Goal: Find specific page/section: Find specific page/section

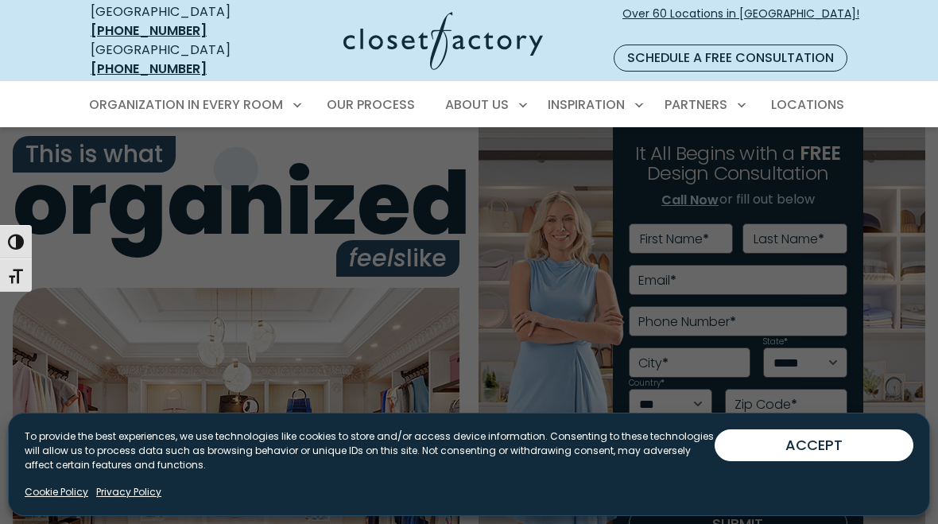
click at [223, 176] on link "Walk-In Closets" at bounding box center [193, 190] width 238 height 29
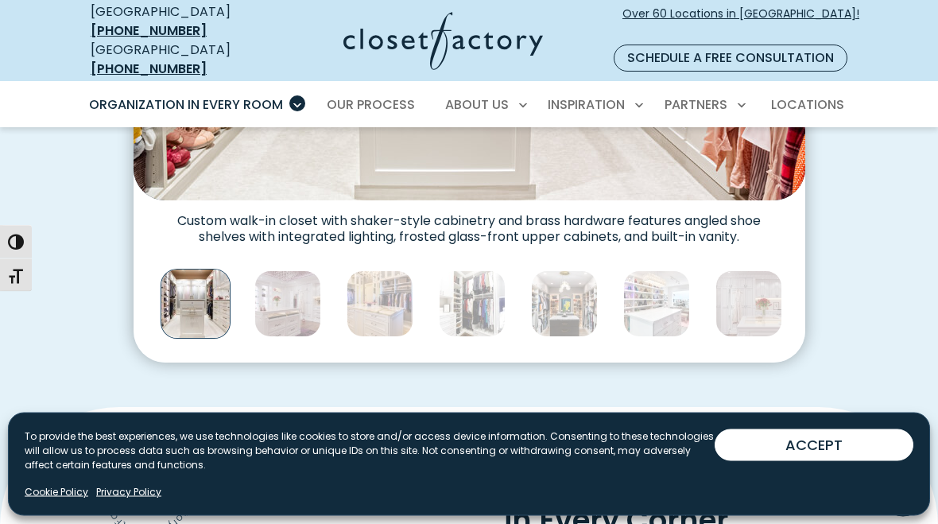
scroll to position [836, 0]
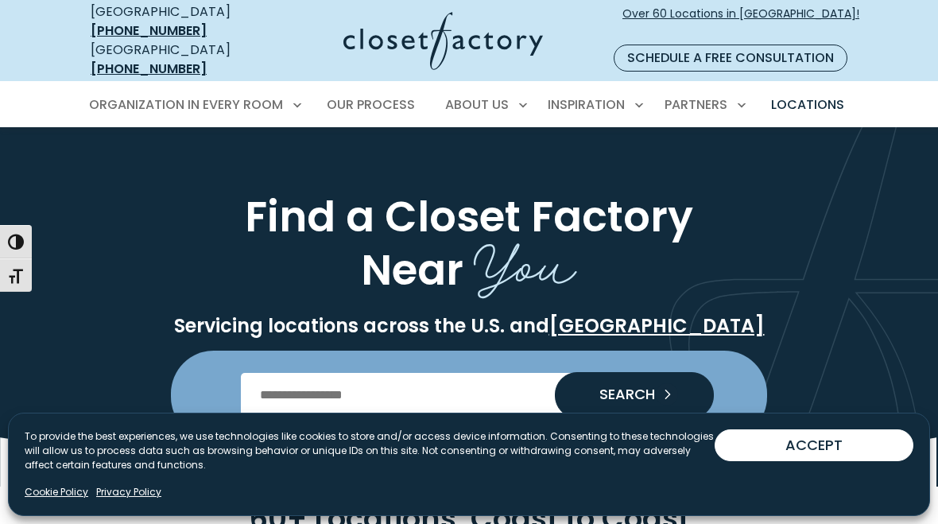
click at [536, 377] on input "Enter Postal Code" at bounding box center [469, 395] width 457 height 45
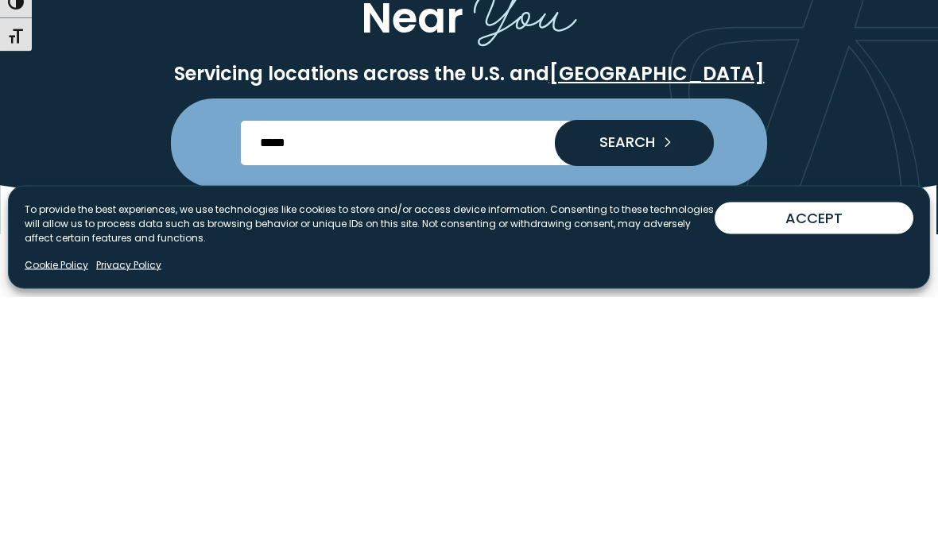
type input "*****"
click at [668, 372] on button "SEARCH" at bounding box center [634, 395] width 159 height 46
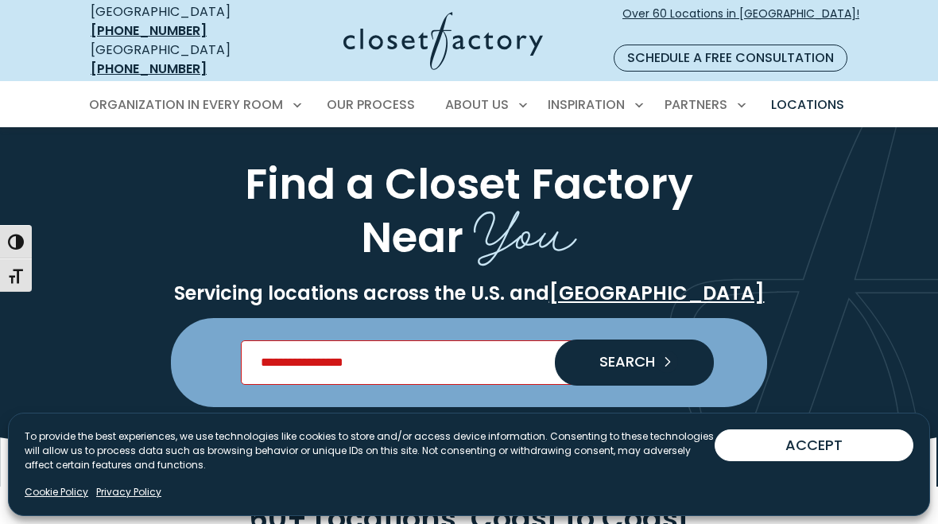
click at [501, 340] on input "Enter Postal Code" at bounding box center [469, 362] width 457 height 45
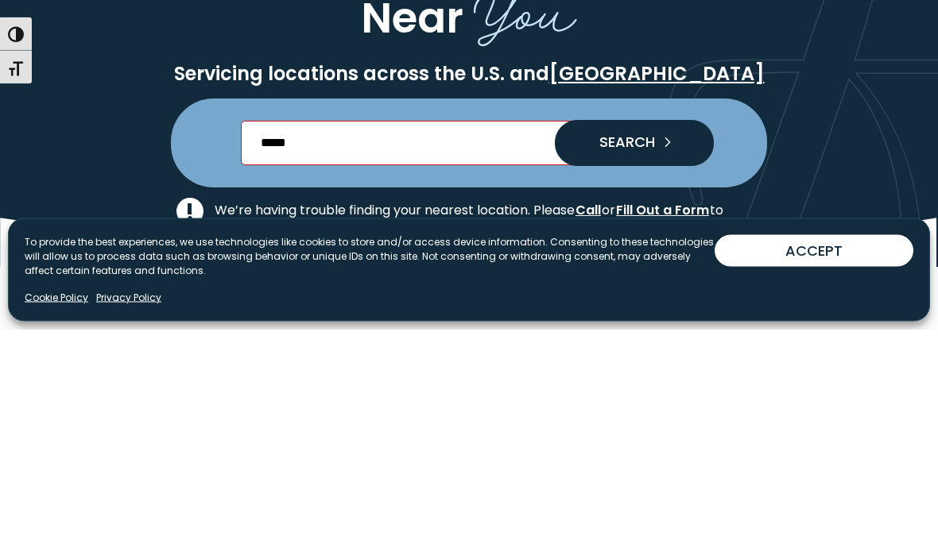
type input "*****"
click at [656, 339] on button "SEARCH" at bounding box center [634, 362] width 159 height 46
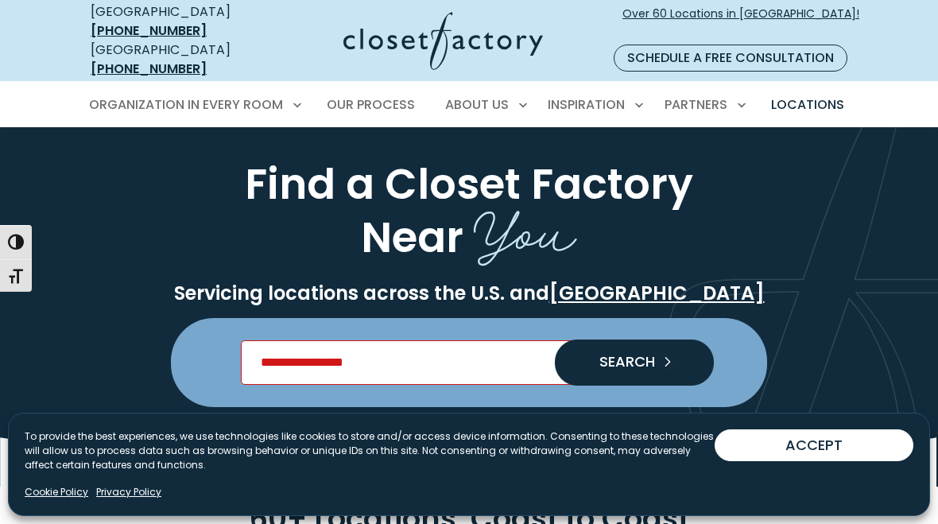
click at [531, 354] on input "Enter Postal Code" at bounding box center [469, 362] width 457 height 45
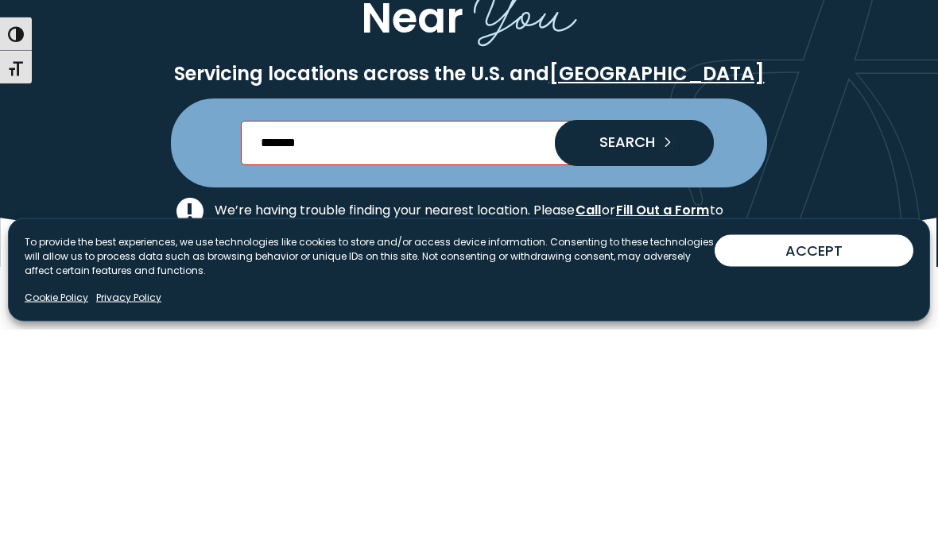
type input "*******"
click at [602, 339] on button "SEARCH" at bounding box center [634, 362] width 159 height 46
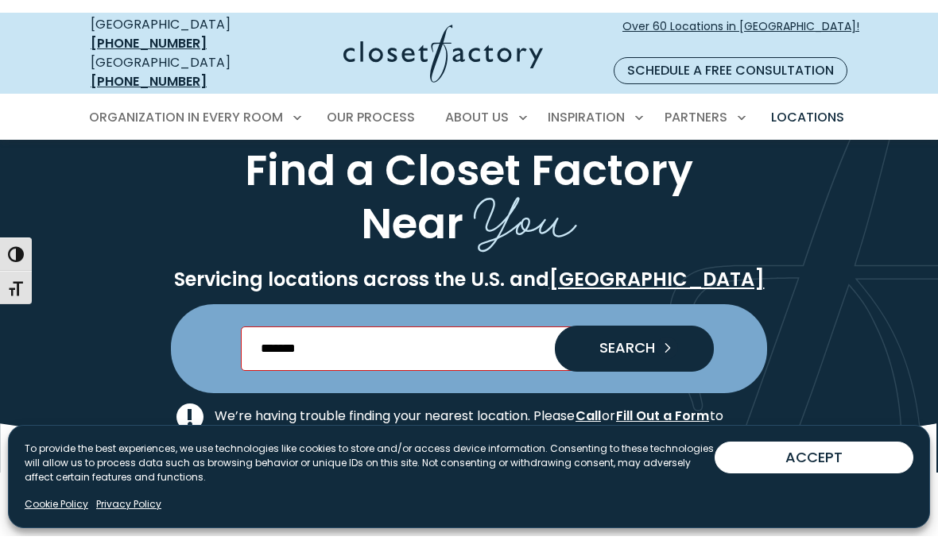
scroll to position [32, 0]
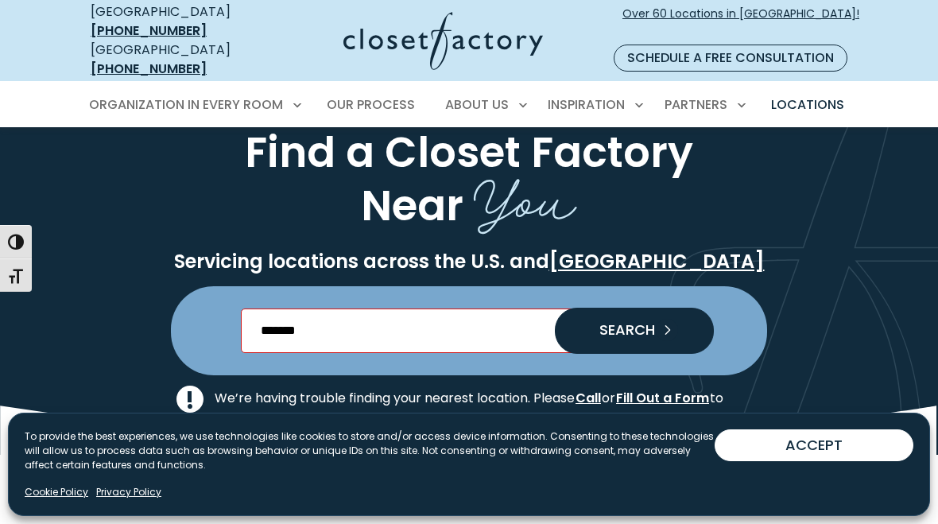
click at [298, 308] on input "*******" at bounding box center [469, 330] width 457 height 45
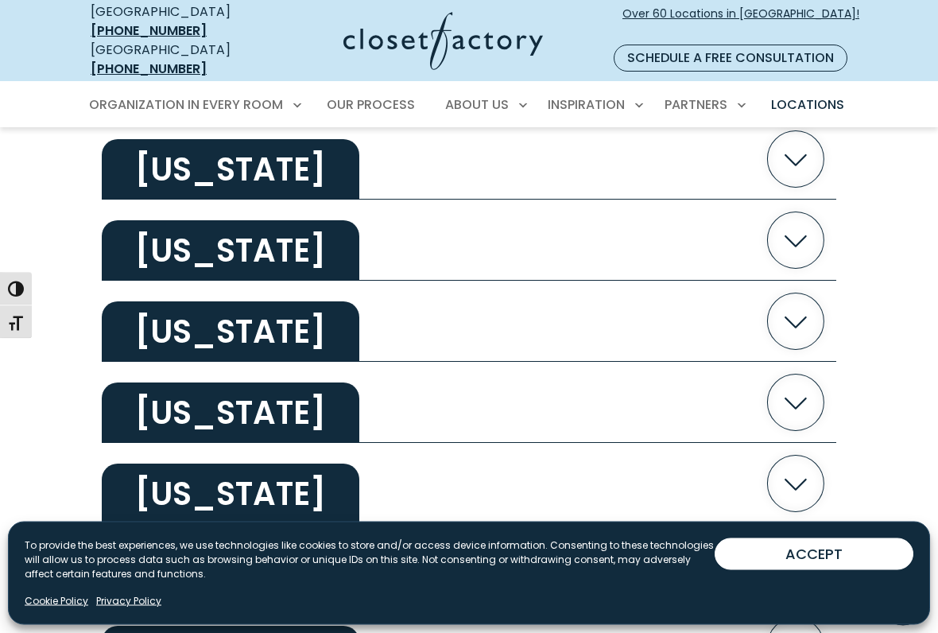
scroll to position [532, 0]
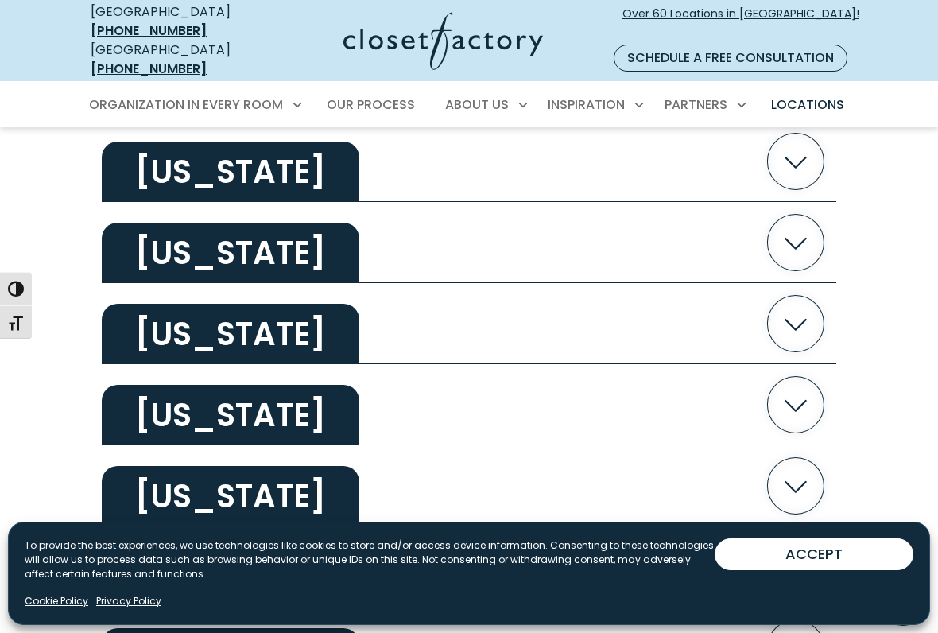
click at [733, 238] on button "[US_STATE]" at bounding box center [469, 242] width 734 height 81
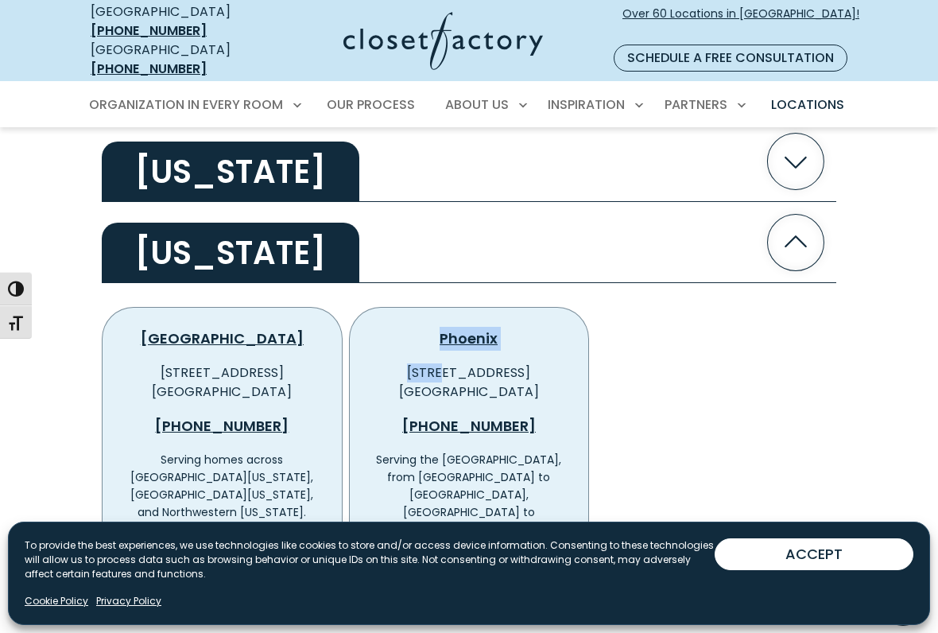
click at [721, 347] on div "Mohave County 6545 S. Decatur Blvd Ste 150 Las Vegas, NV 89118 (928) 251-3563 S…" at bounding box center [469, 451] width 741 height 327
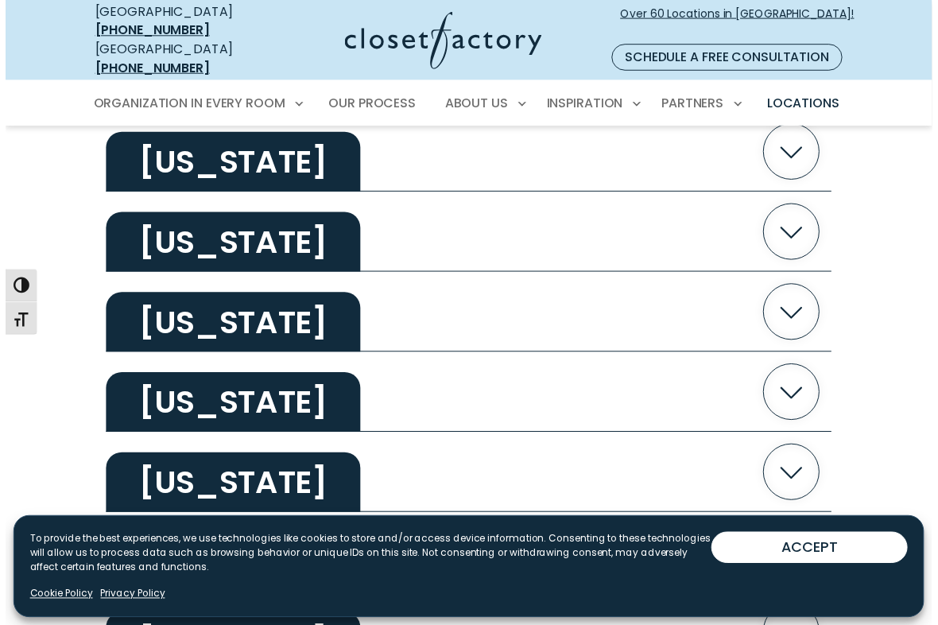
scroll to position [1082, 0]
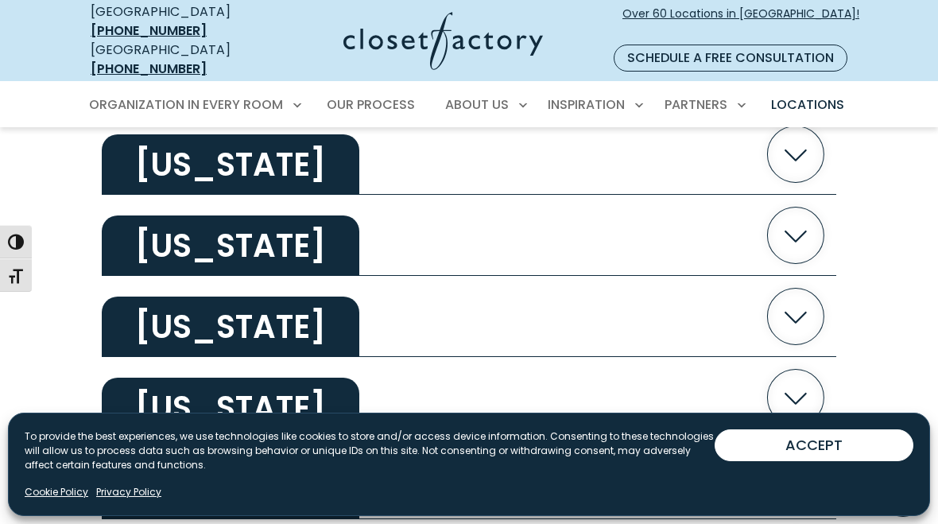
click at [693, 276] on button "Colorado" at bounding box center [469, 316] width 734 height 81
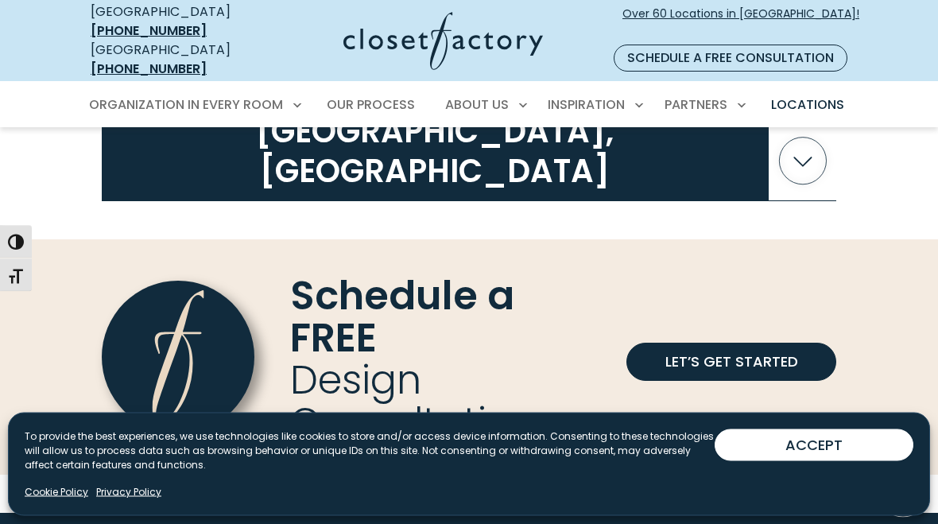
scroll to position [4145, 0]
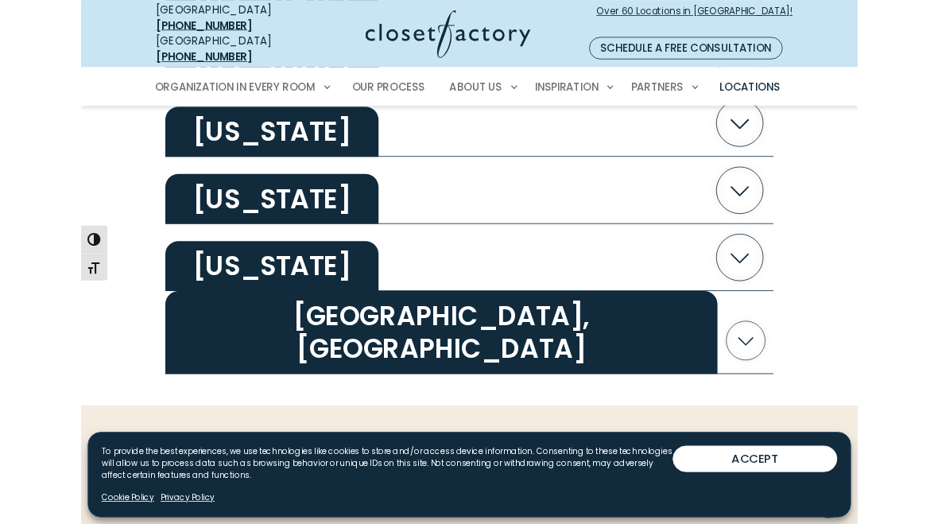
scroll to position [3216, 0]
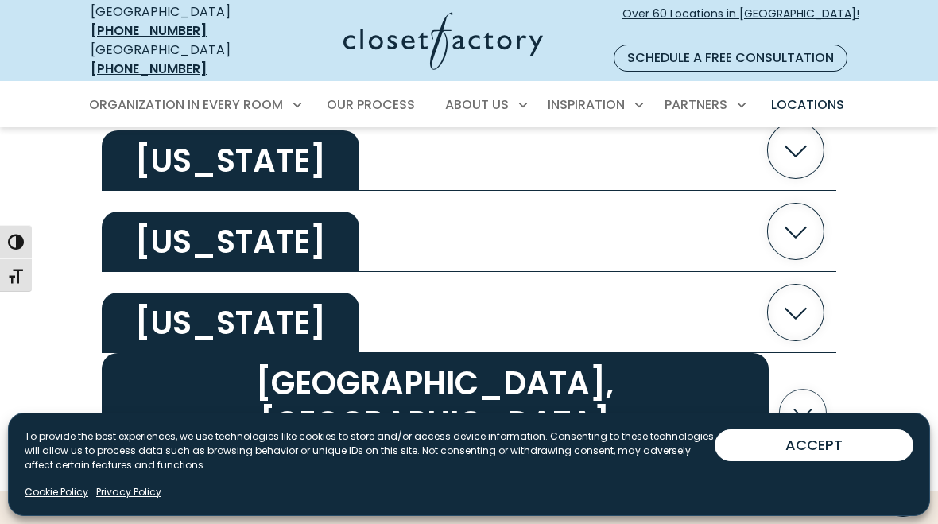
click at [290, 304] on h2 "[US_STATE]" at bounding box center [230, 322] width 257 height 60
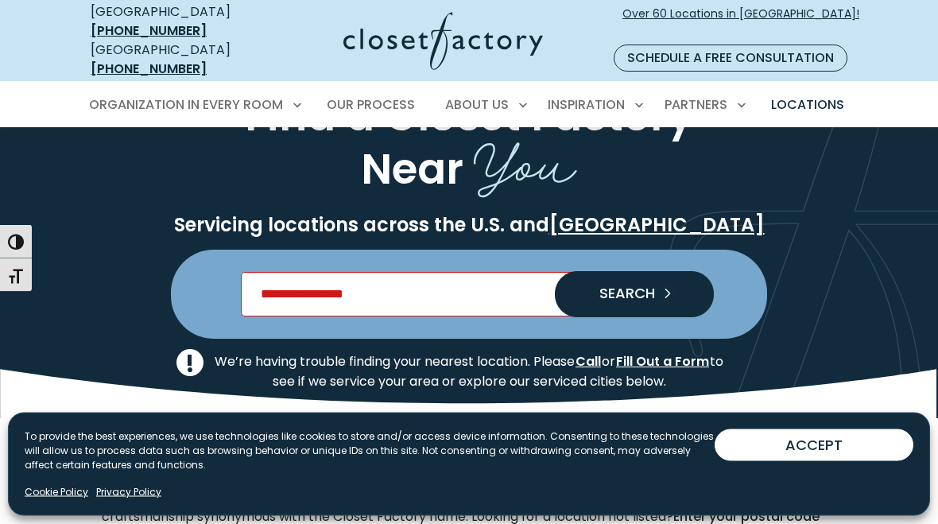
scroll to position [0, 0]
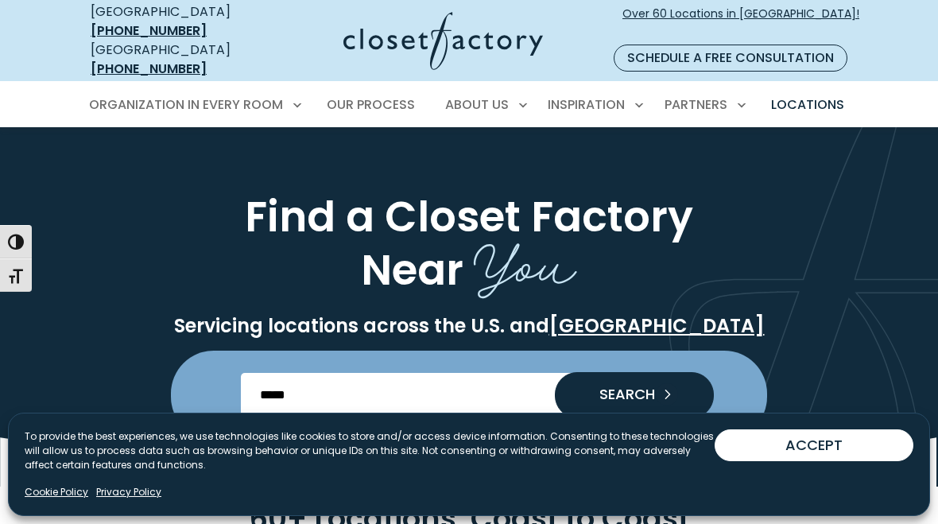
scroll to position [252, 0]
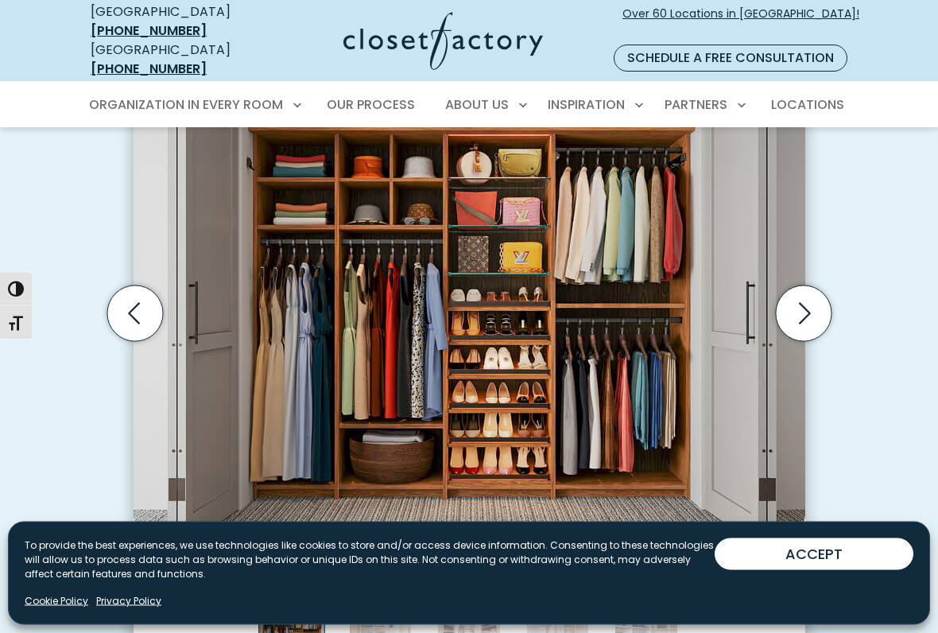
click at [808, 297] on icon "Next slide" at bounding box center [803, 314] width 56 height 56
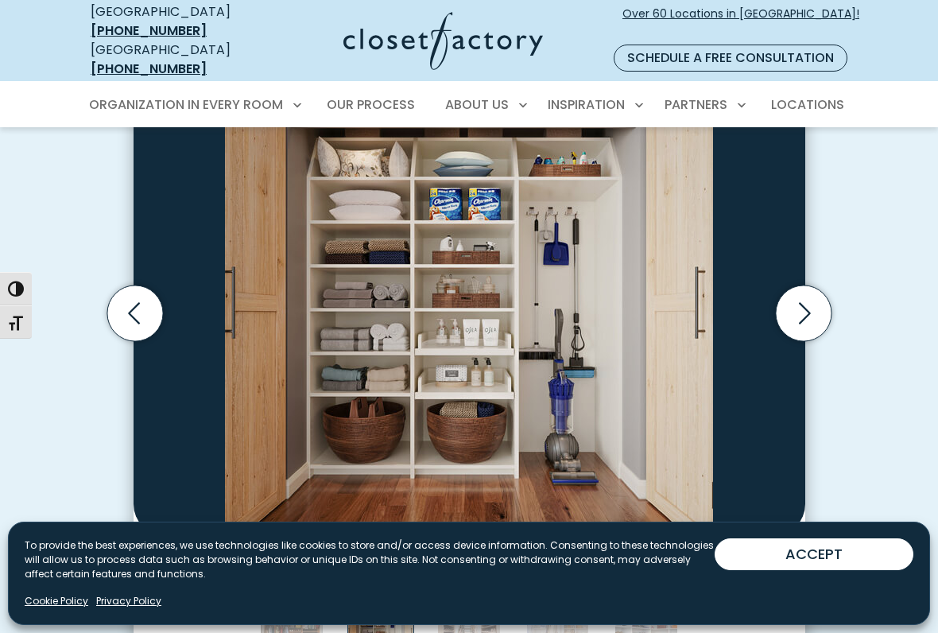
click at [807, 302] on icon "Next slide" at bounding box center [805, 312] width 12 height 21
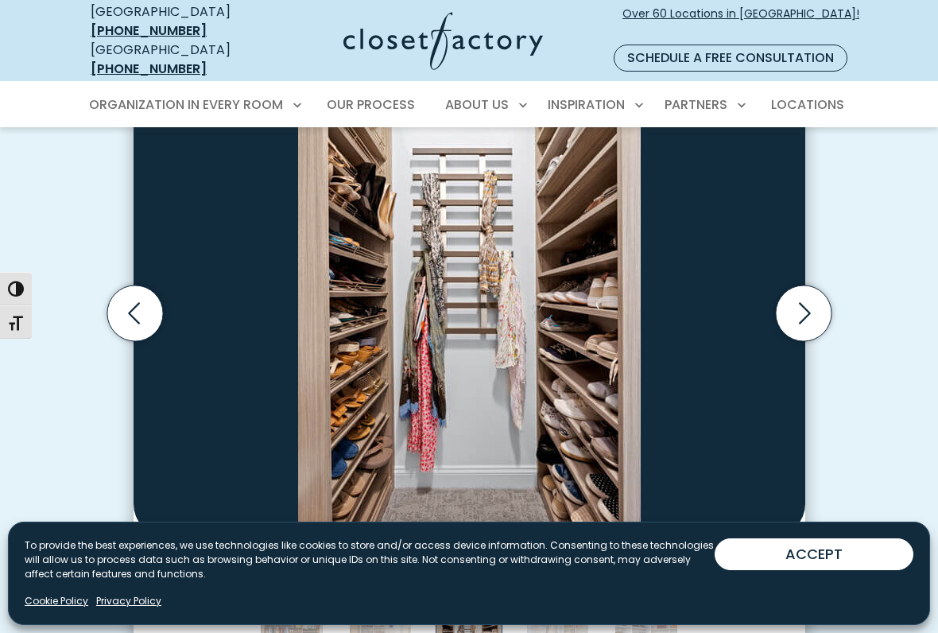
click at [812, 302] on icon "Next slide" at bounding box center [803, 313] width 56 height 56
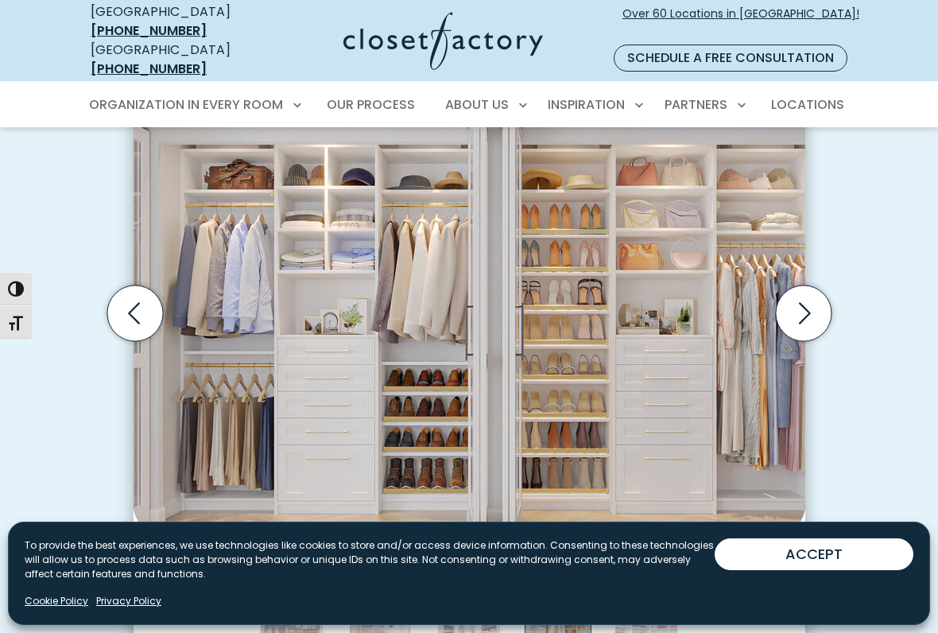
click at [811, 294] on icon "Next slide" at bounding box center [803, 313] width 56 height 56
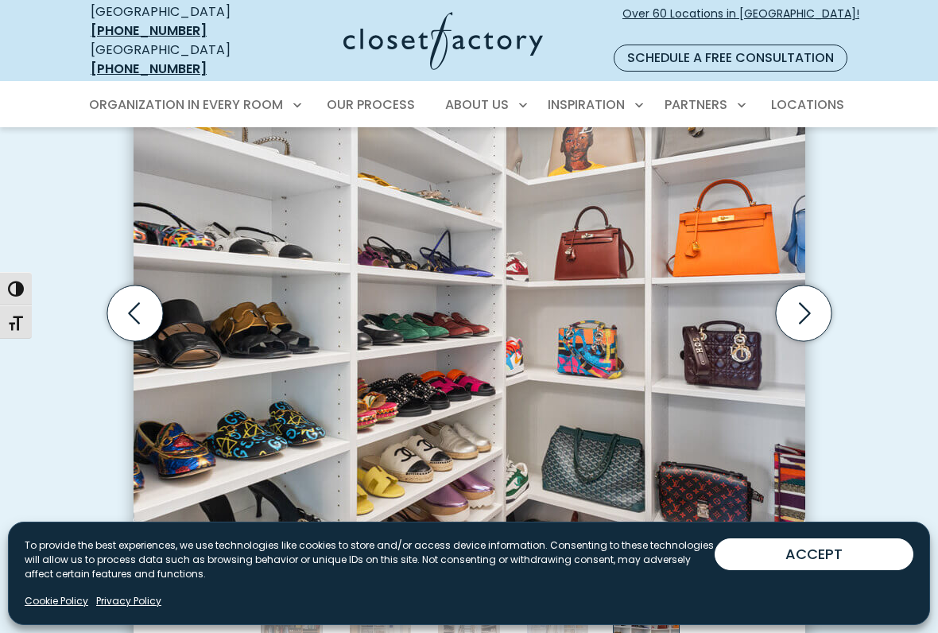
click at [815, 294] on icon "Next slide" at bounding box center [803, 313] width 56 height 56
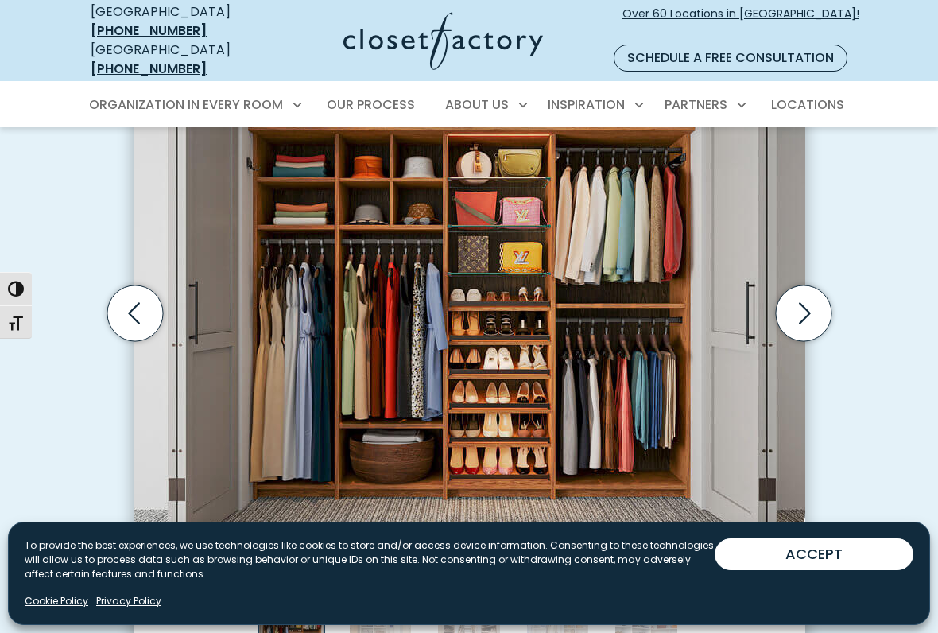
click at [812, 300] on icon "Next slide" at bounding box center [803, 313] width 56 height 56
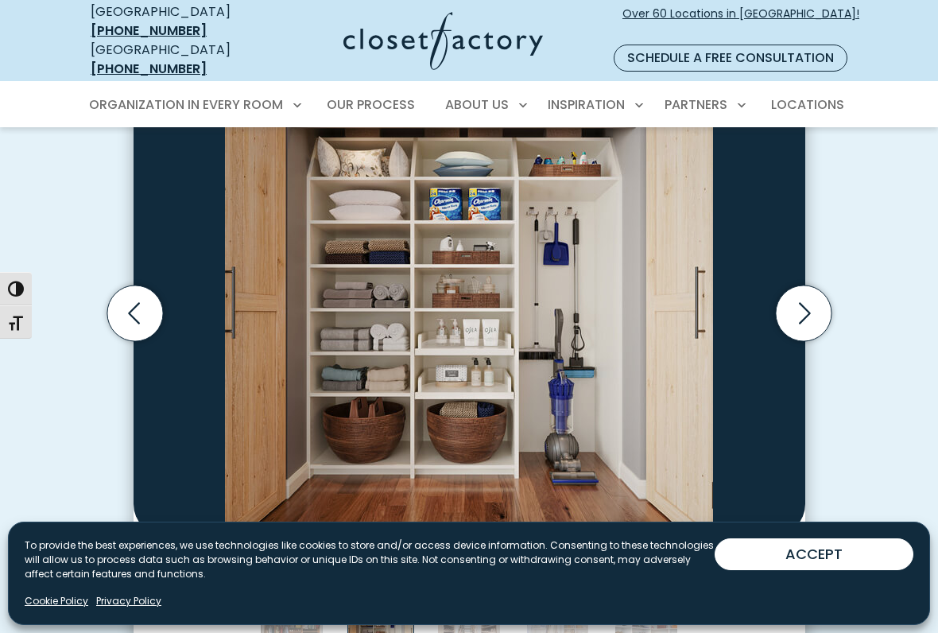
click at [806, 299] on icon "Next slide" at bounding box center [803, 313] width 56 height 56
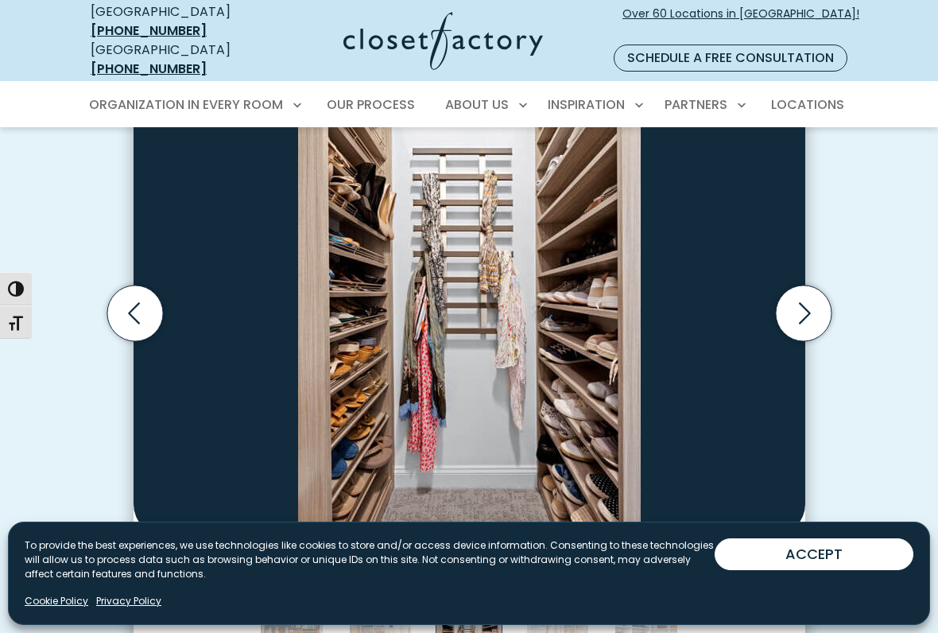
click at [816, 301] on icon "Next slide" at bounding box center [803, 313] width 56 height 56
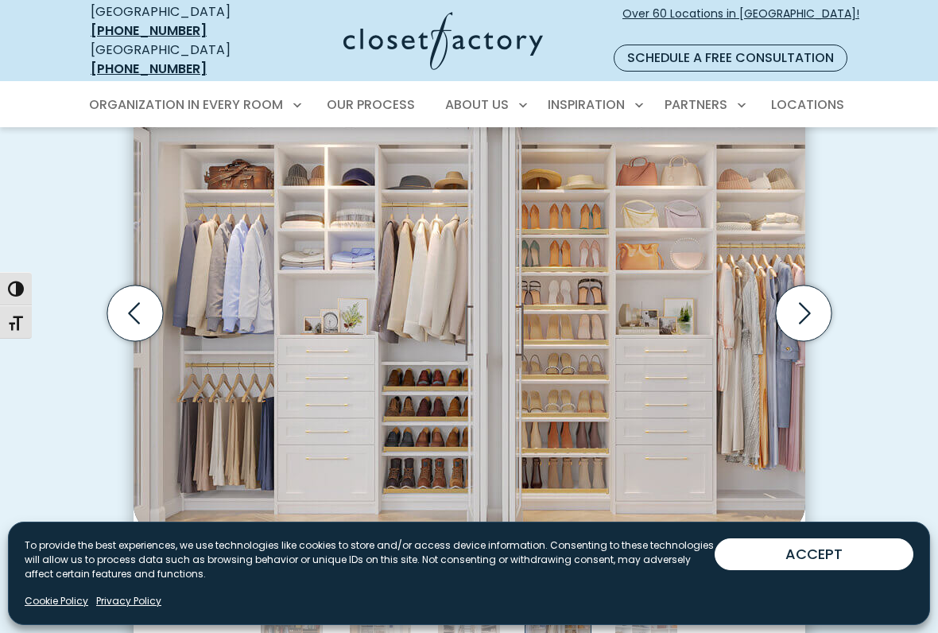
click at [813, 300] on icon "Next slide" at bounding box center [803, 313] width 56 height 56
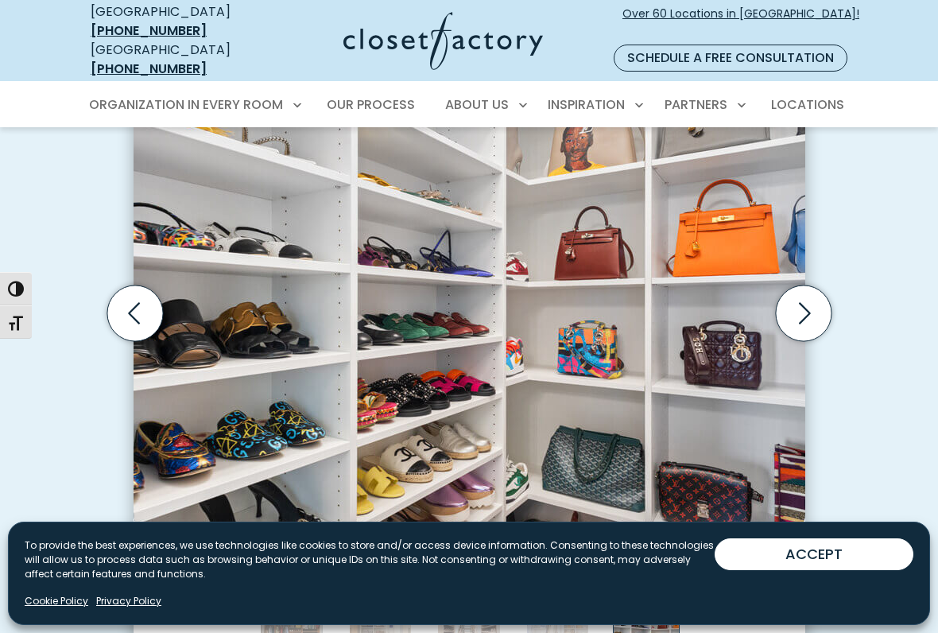
click at [809, 298] on icon "Next slide" at bounding box center [803, 313] width 56 height 56
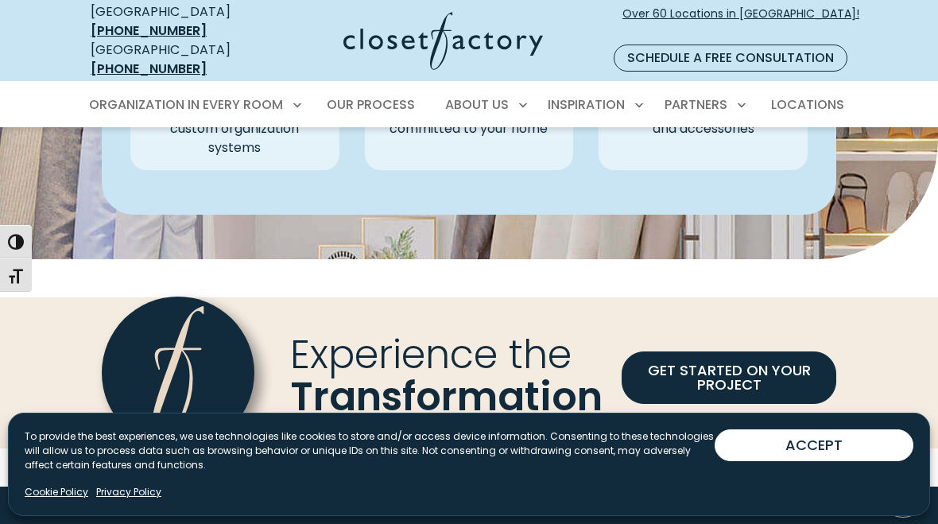
scroll to position [4823, 0]
